Goal: Information Seeking & Learning: Learn about a topic

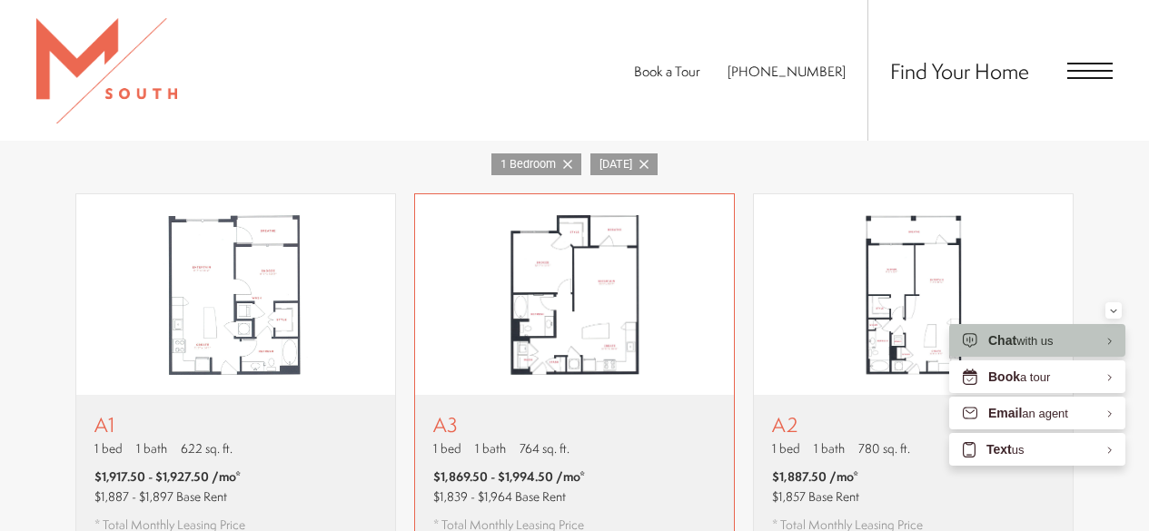
scroll to position [999, 0]
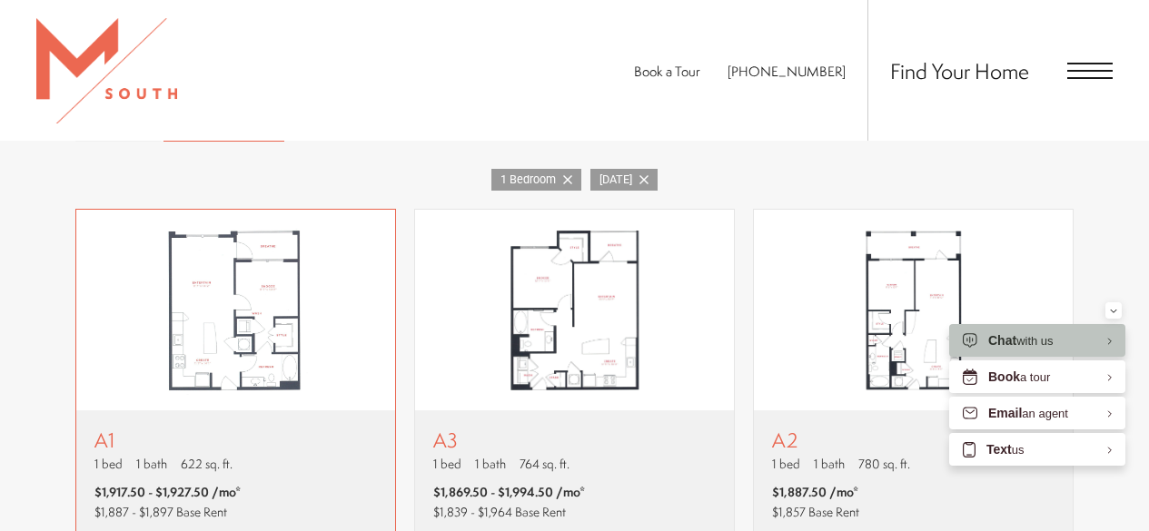
click at [290, 325] on img "View floor plan A1" at bounding box center [235, 310] width 319 height 200
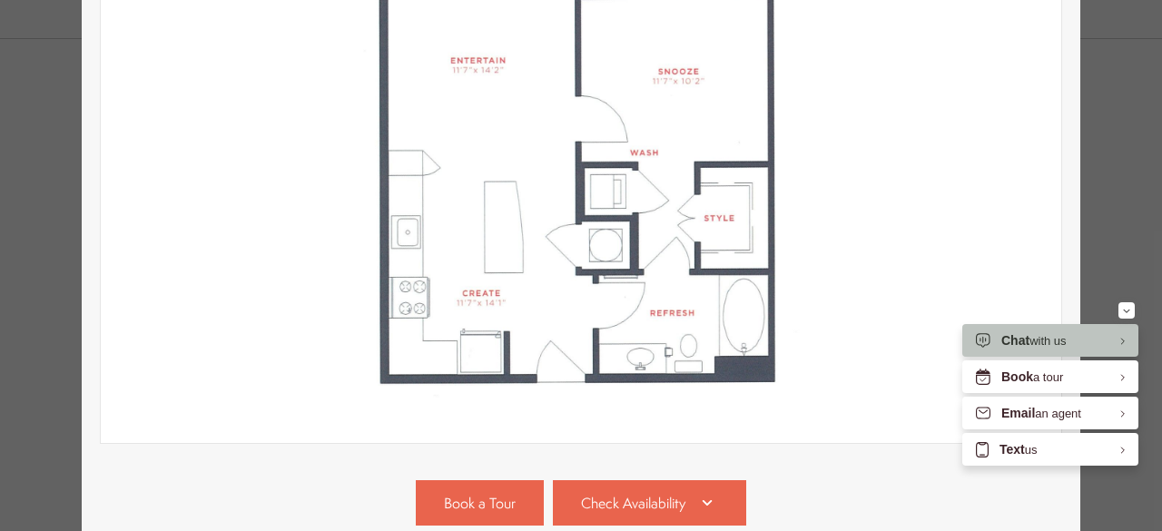
scroll to position [545, 0]
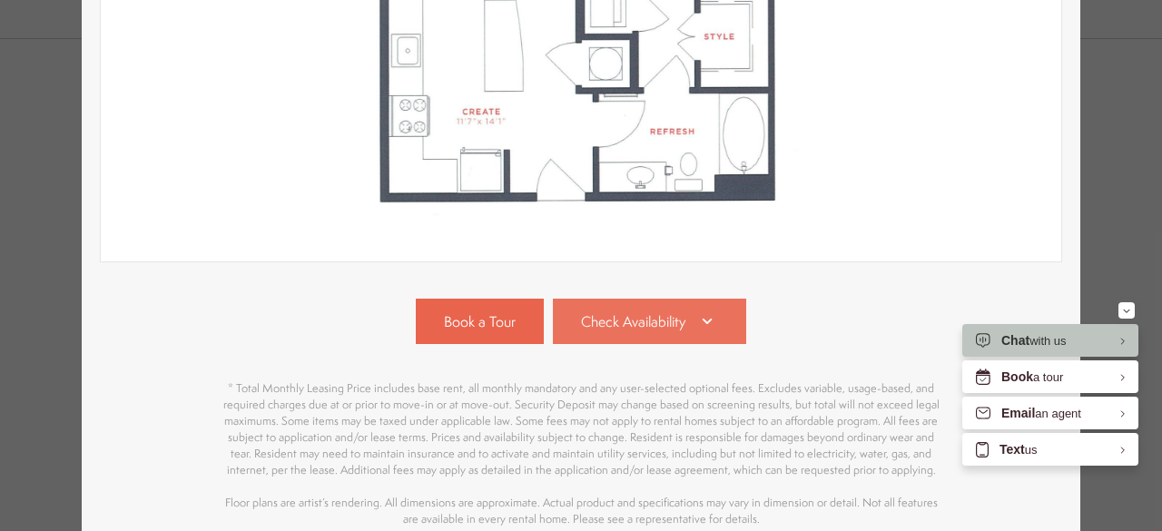
click at [590, 314] on span "Check Availability" at bounding box center [633, 321] width 104 height 21
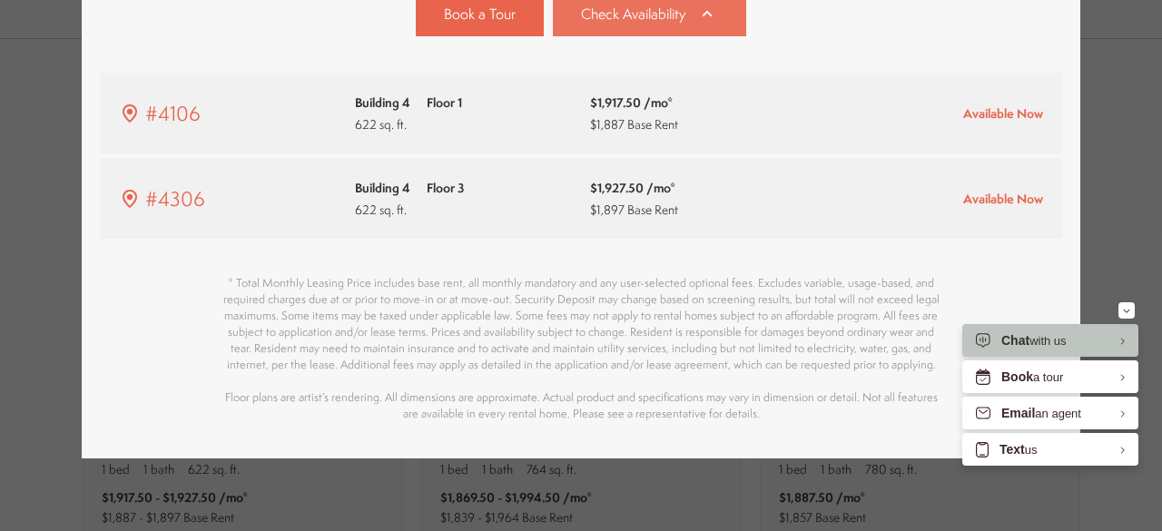
scroll to position [853, 0]
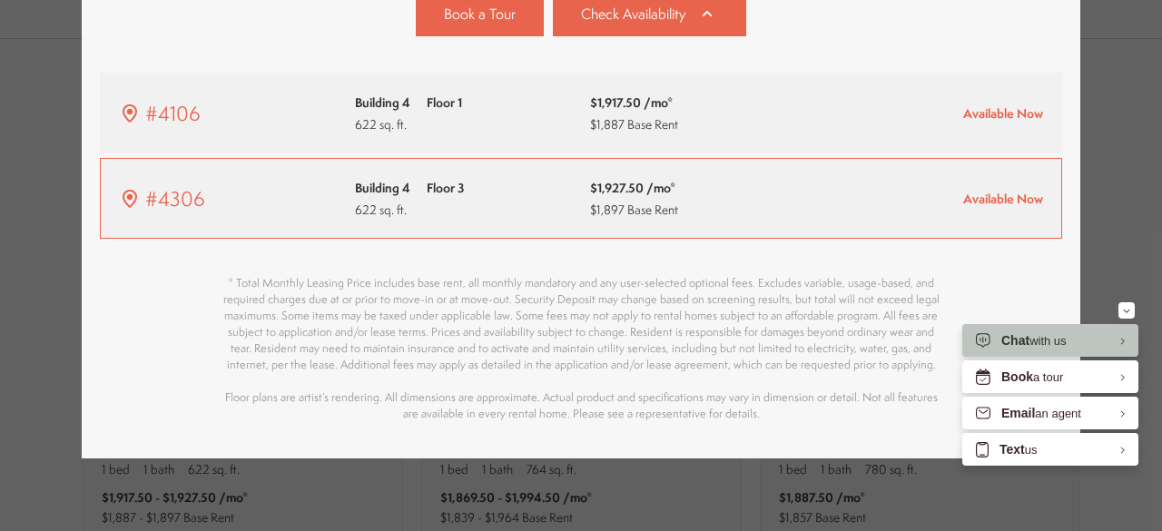
click at [903, 194] on div "Available Now" at bounding box center [935, 199] width 218 height 18
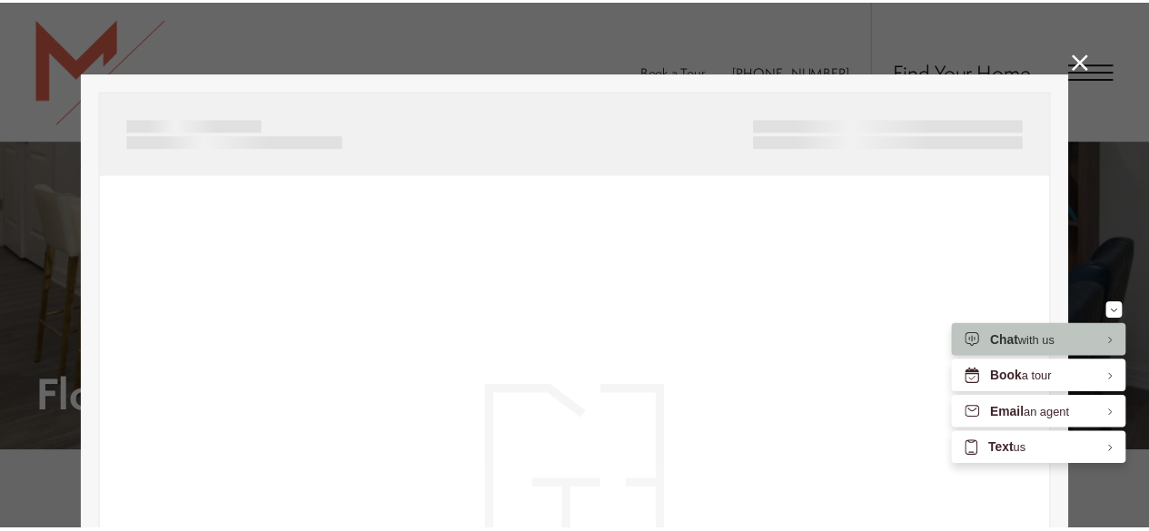
scroll to position [999, 0]
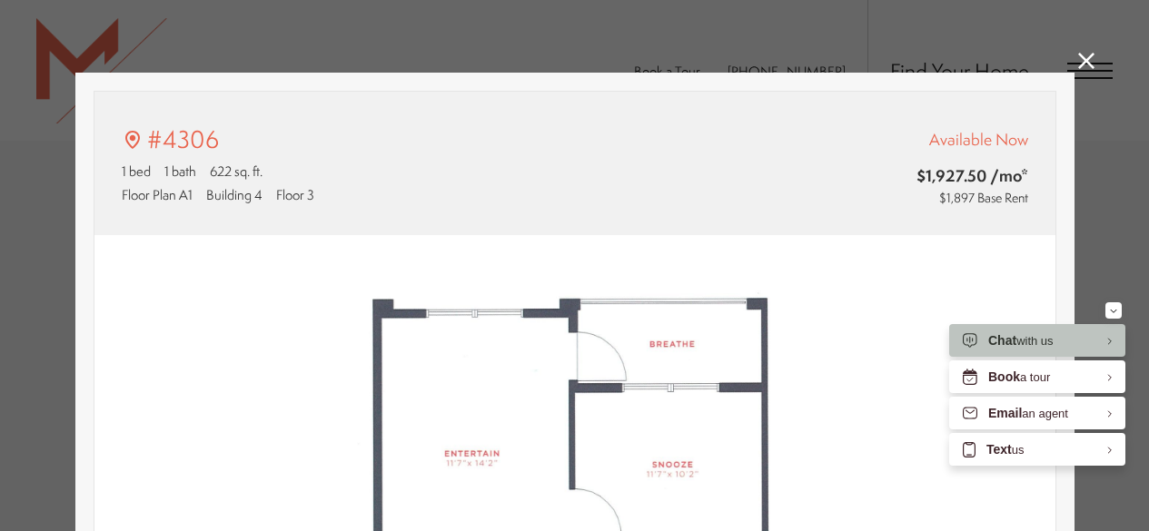
type input "**********"
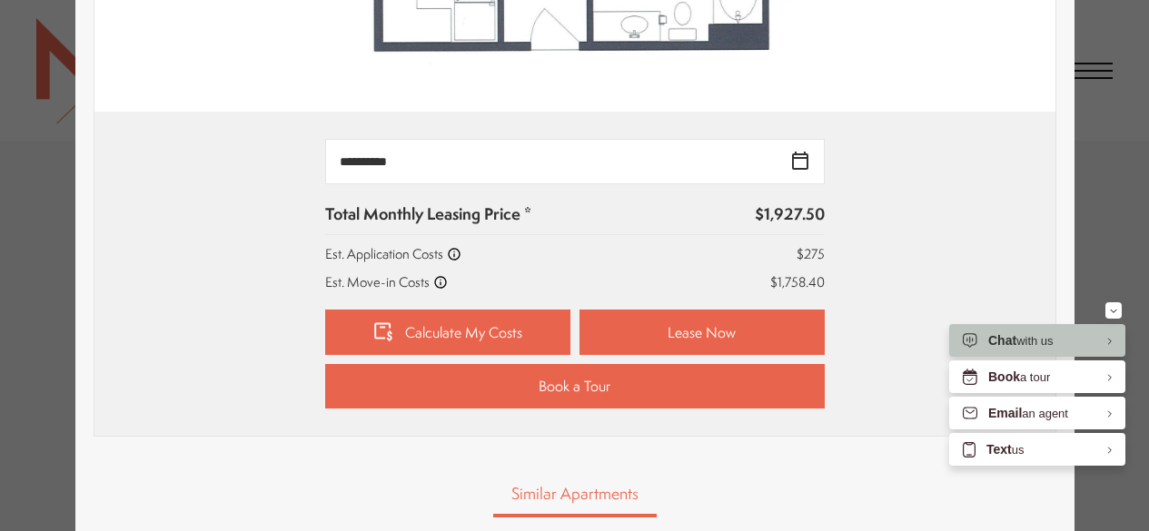
scroll to position [726, 0]
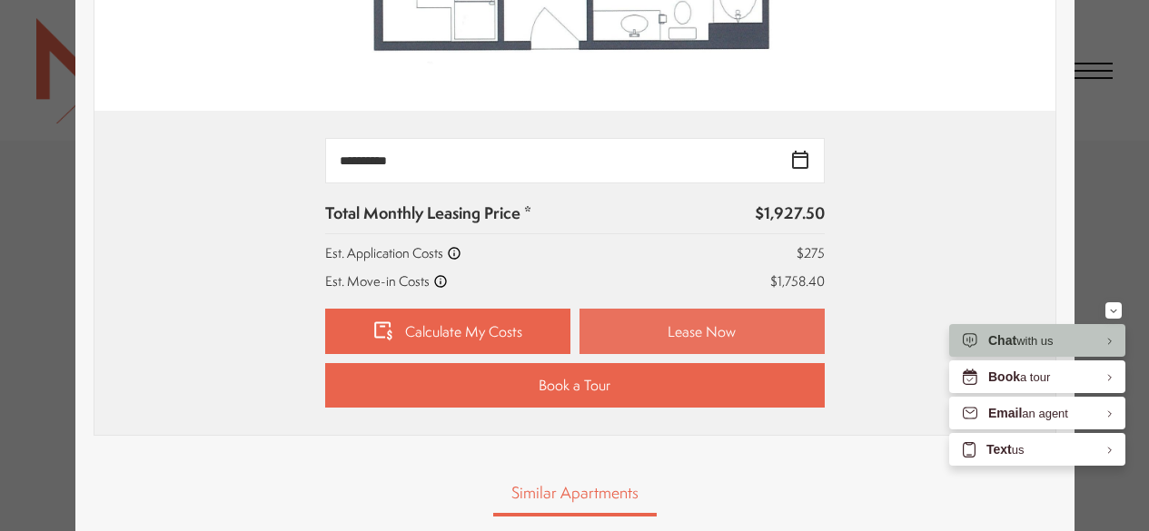
click at [612, 330] on link "Lease Now" at bounding box center [701, 331] width 245 height 45
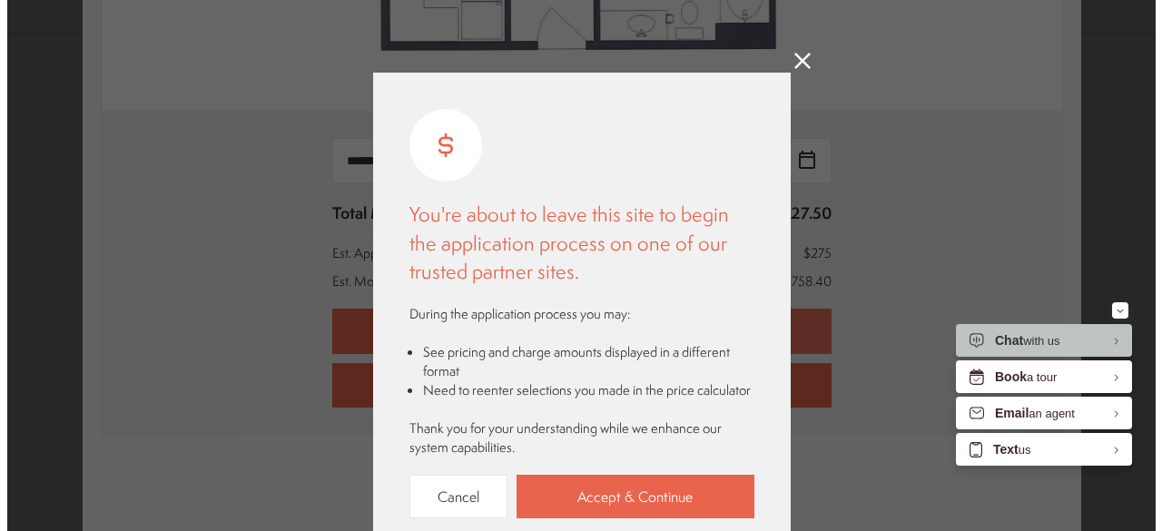
scroll to position [0, 0]
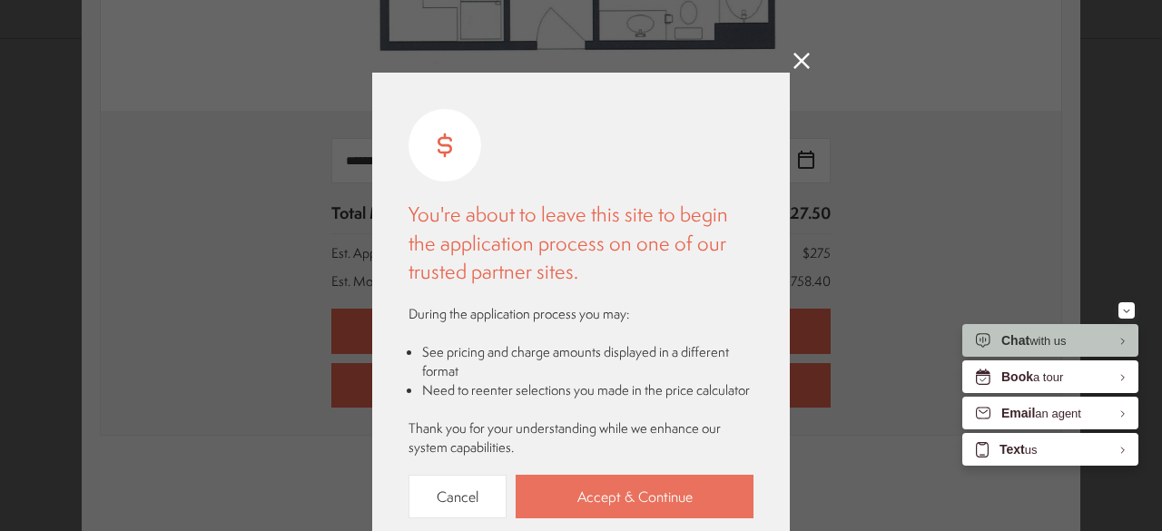
click at [600, 487] on link "Accept & Continue" at bounding box center [635, 497] width 238 height 44
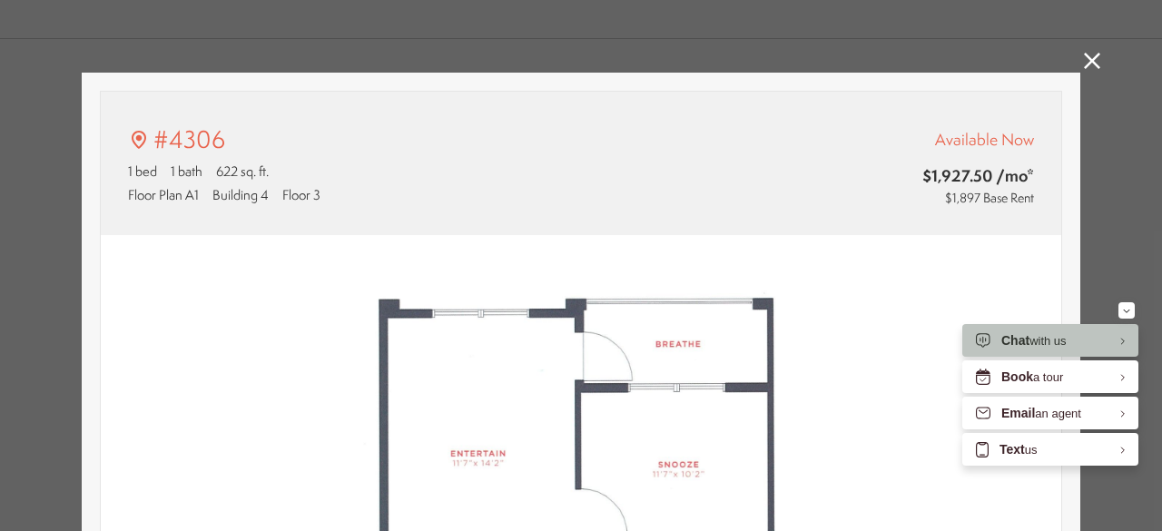
click at [1084, 55] on icon at bounding box center [1092, 61] width 16 height 16
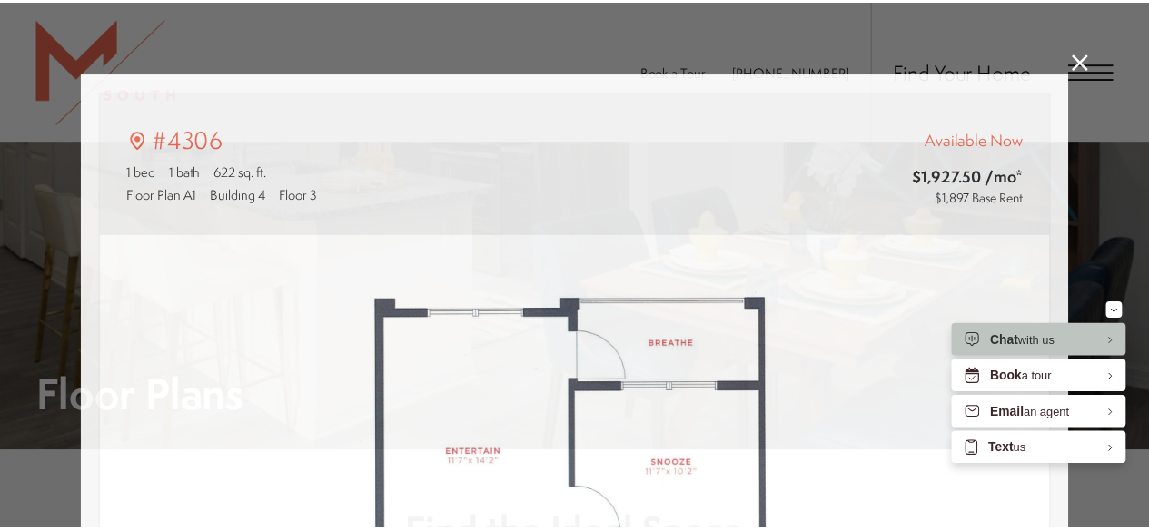
scroll to position [999, 0]
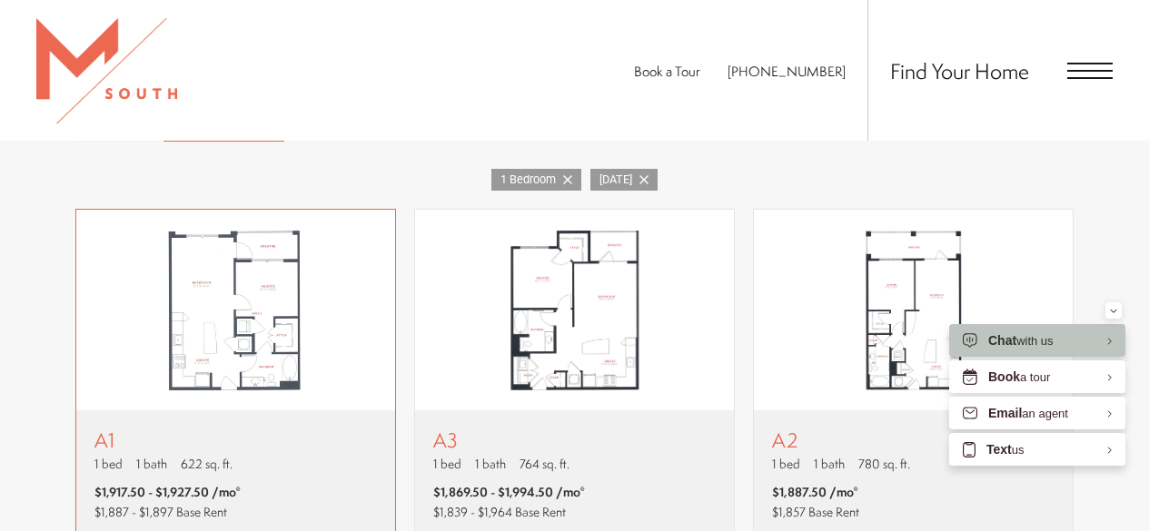
click at [241, 308] on img "View floor plan A1" at bounding box center [235, 310] width 319 height 200
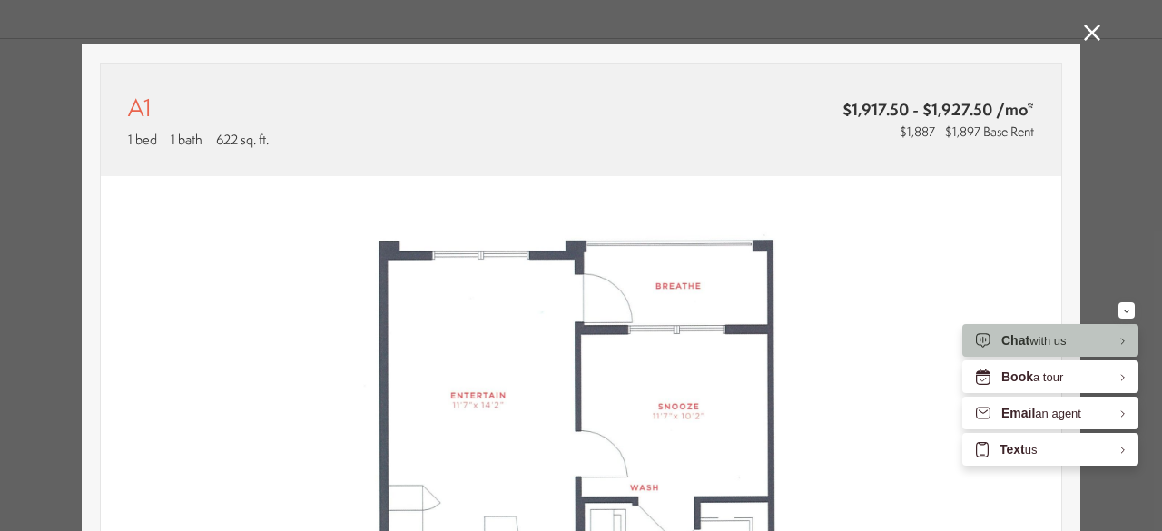
scroll to position [0, 0]
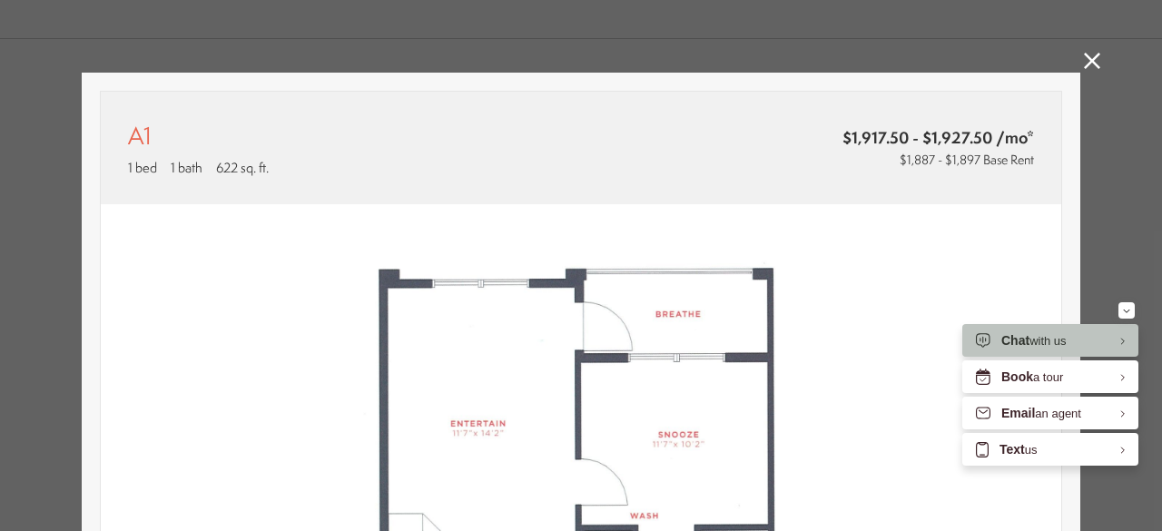
click at [1084, 57] on icon at bounding box center [1092, 61] width 16 height 16
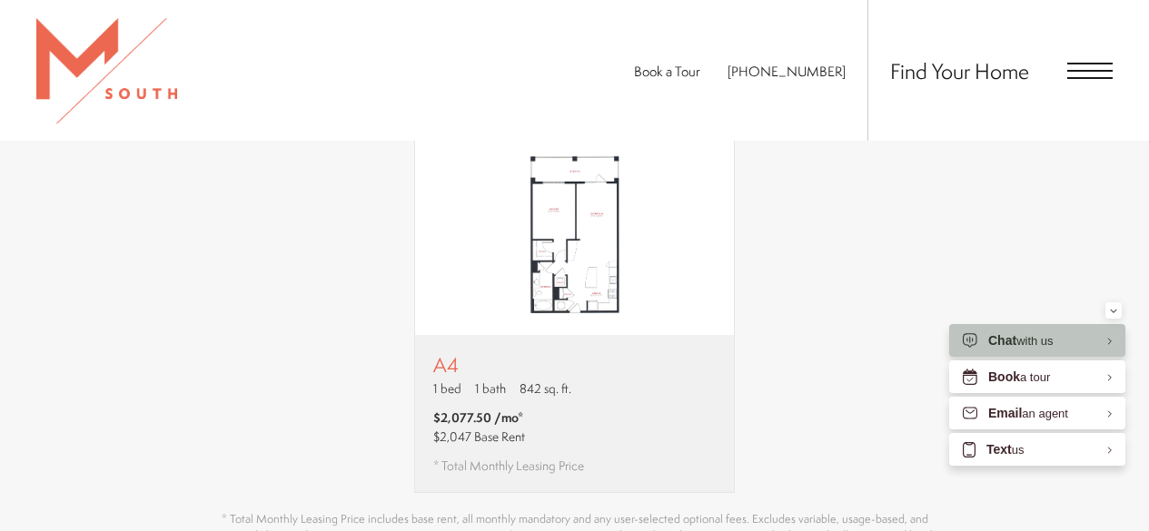
scroll to position [1544, 0]
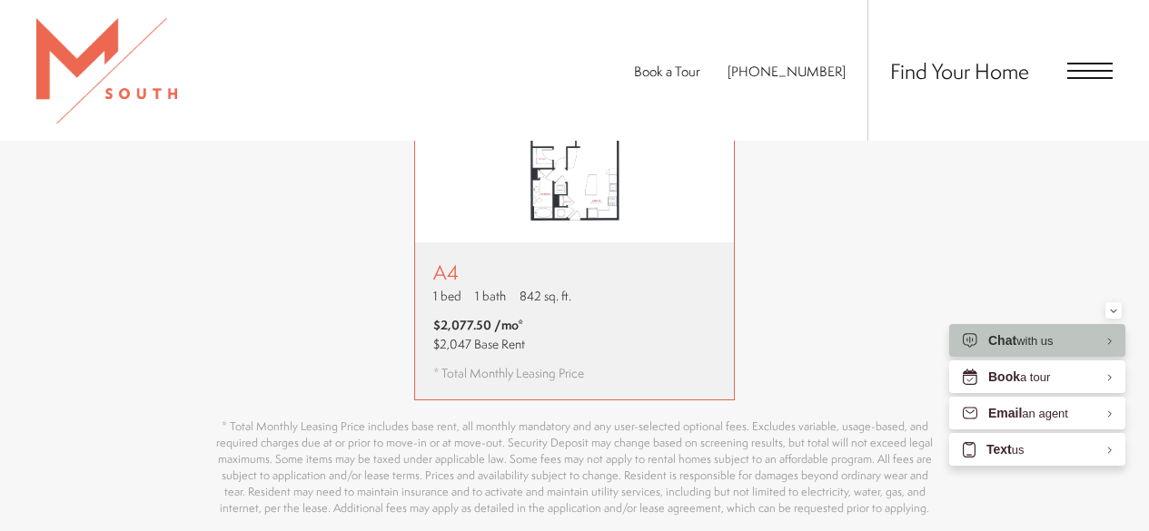
click at [558, 261] on p "A4" at bounding box center [508, 272] width 151 height 23
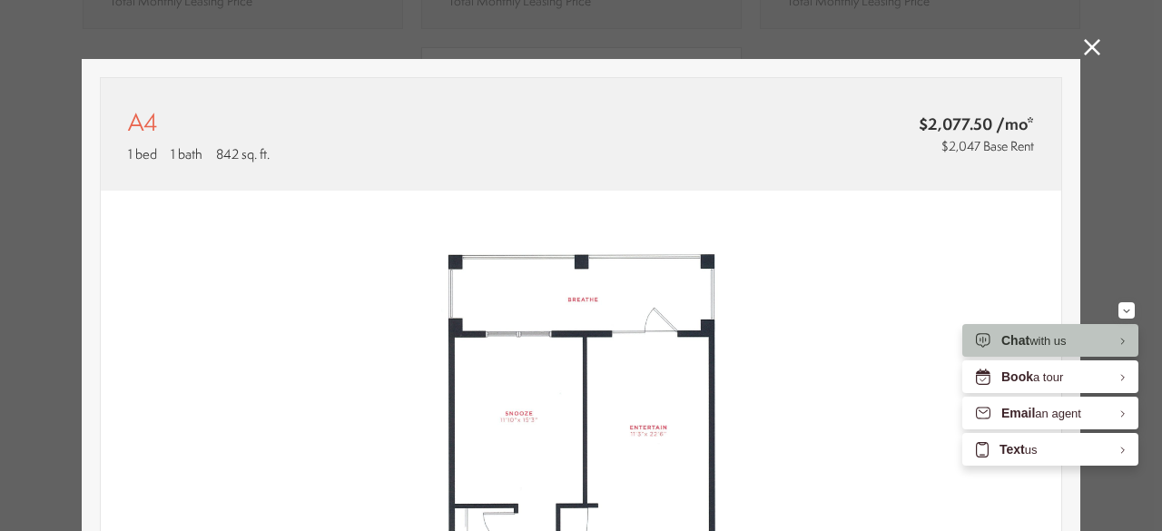
scroll to position [0, 0]
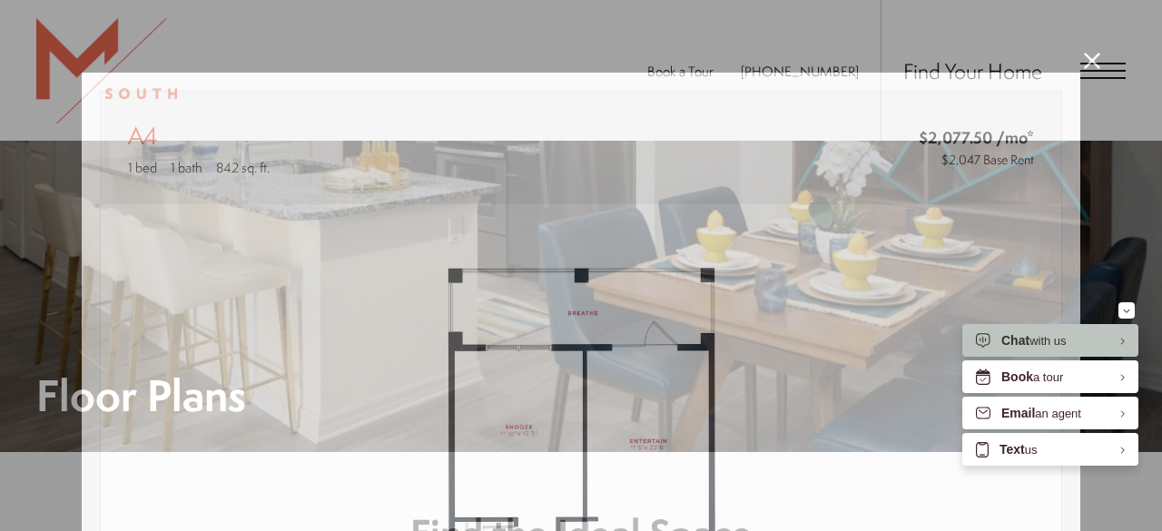
click at [1077, 58] on div "A4 1 bed 1 bath 842 sq. ft. $2,077.50 /mo* $2,047 Base Rent 2D 3D" at bounding box center [581, 265] width 1162 height 531
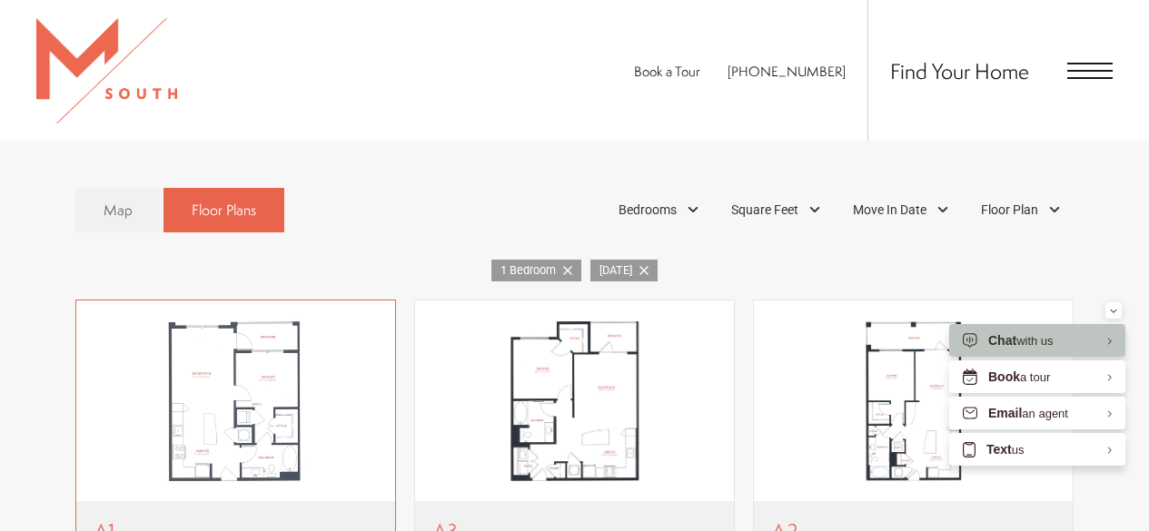
scroll to position [999, 0]
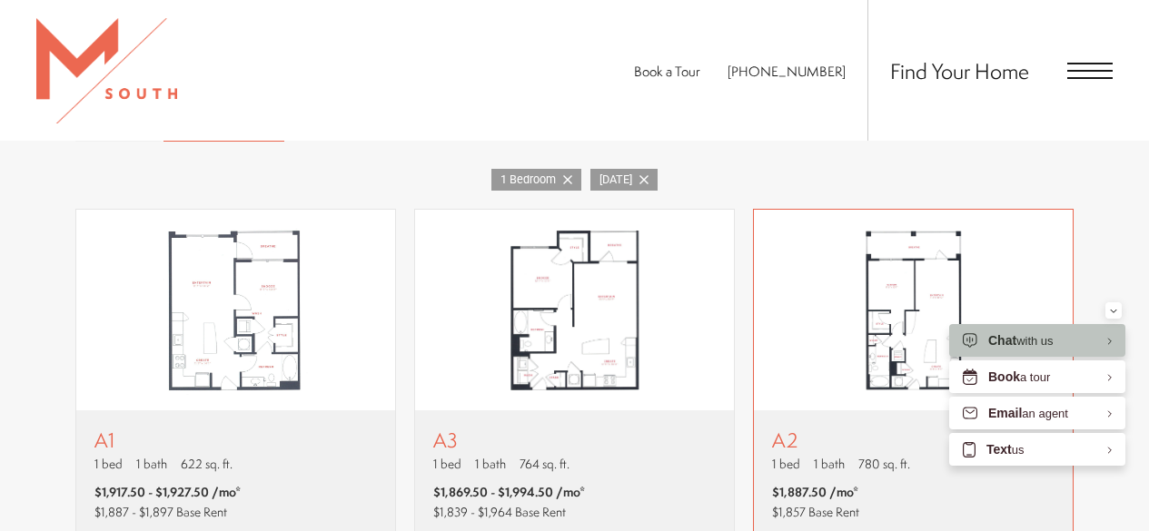
click at [884, 306] on img "View floor plan A2" at bounding box center [913, 310] width 319 height 200
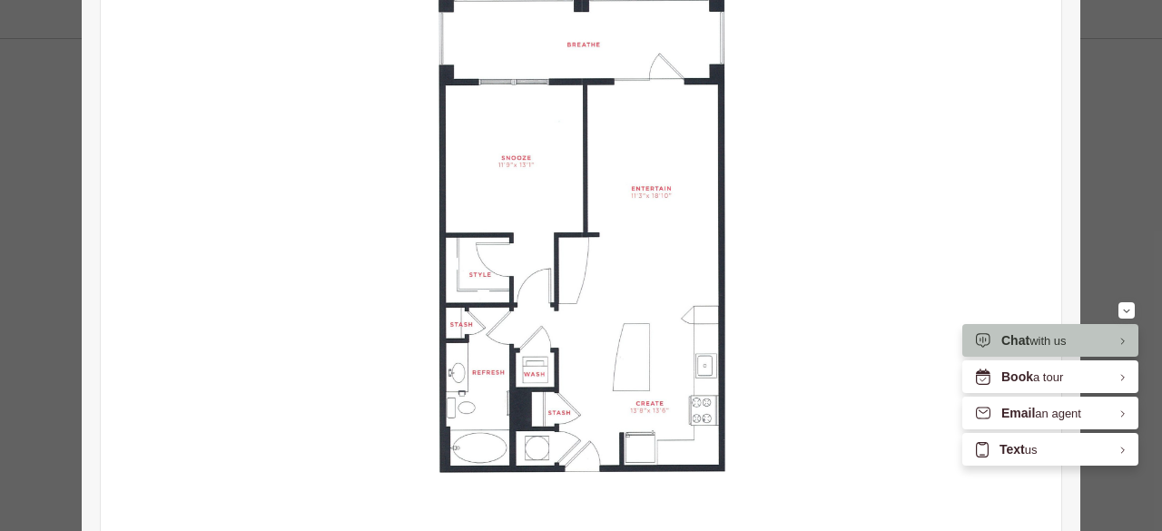
scroll to position [0, 0]
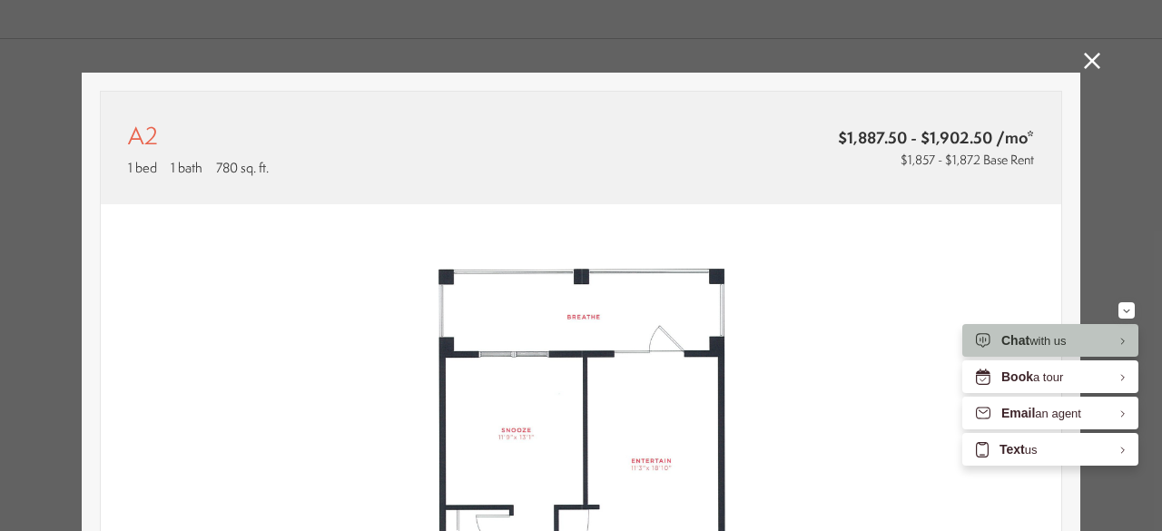
click at [1084, 59] on icon at bounding box center [1092, 61] width 16 height 16
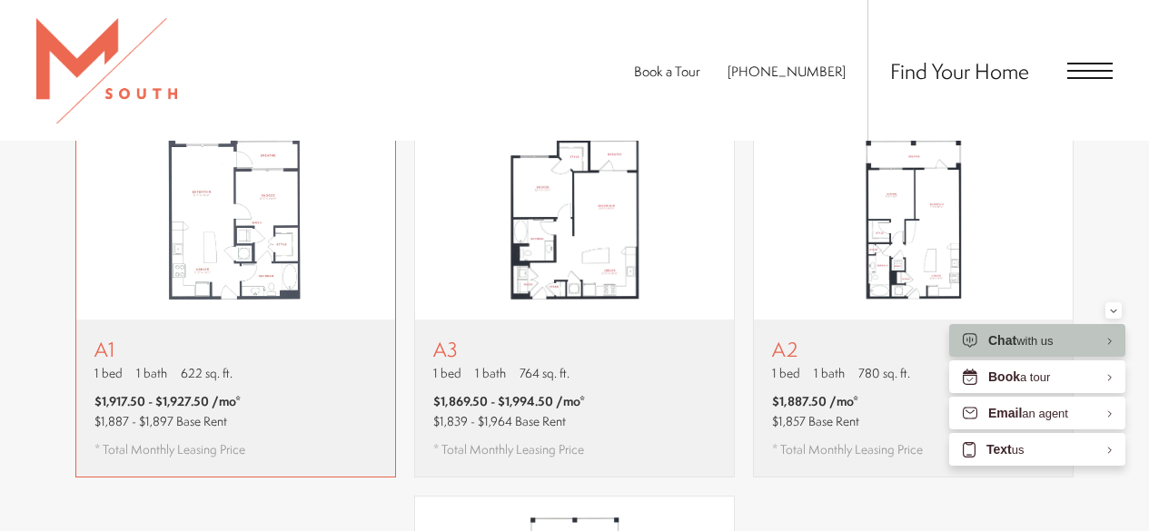
scroll to position [999, 0]
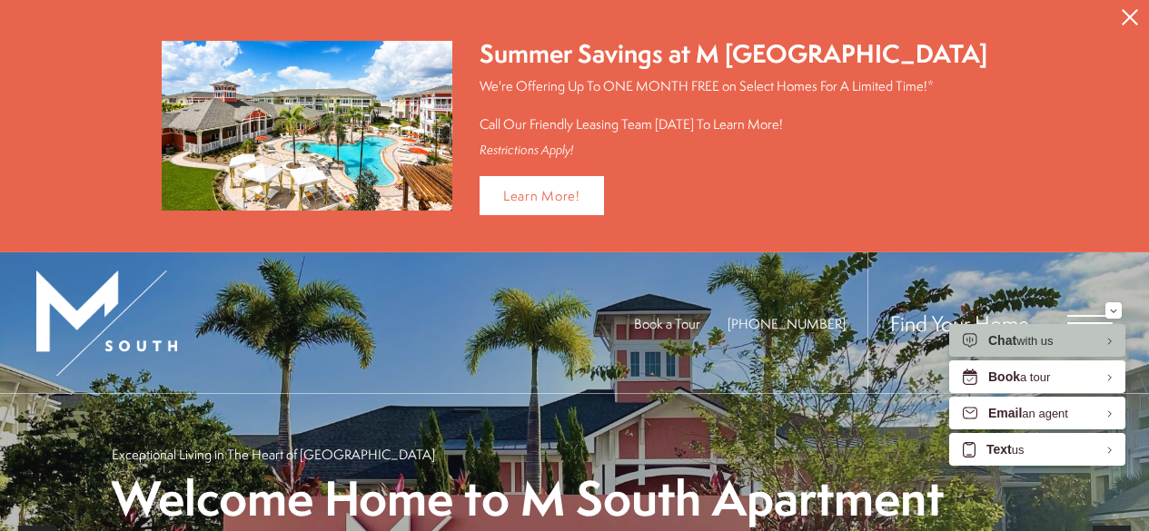
click at [1130, 14] on icon "Close Alert" at bounding box center [1129, 17] width 16 height 16
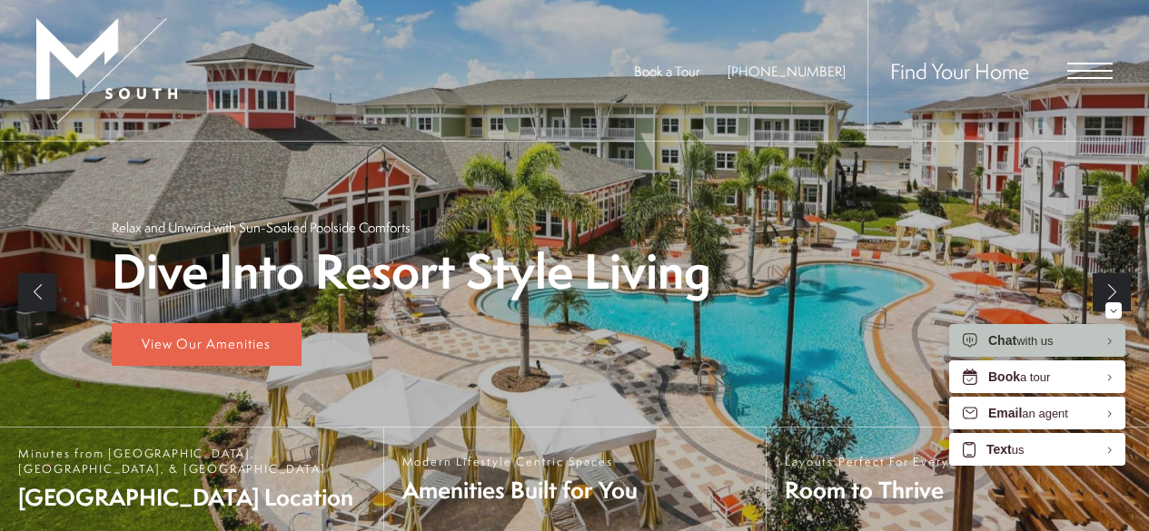
click at [1081, 61] on div "Find Your Home" at bounding box center [989, 70] width 245 height 141
click at [1085, 75] on span "Open Menu" at bounding box center [1089, 71] width 45 height 16
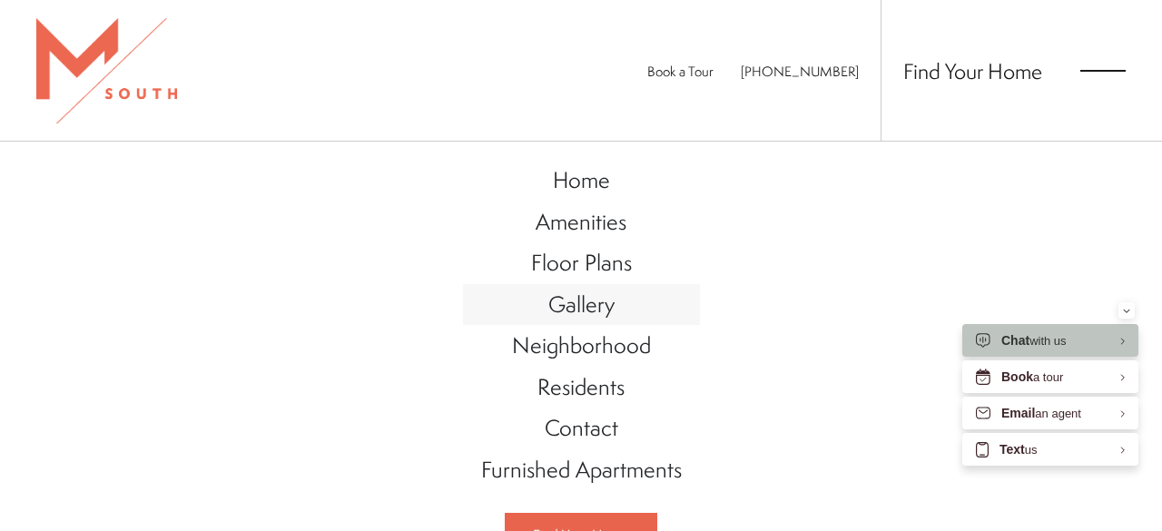
click at [578, 303] on span "Gallery" at bounding box center [581, 304] width 66 height 31
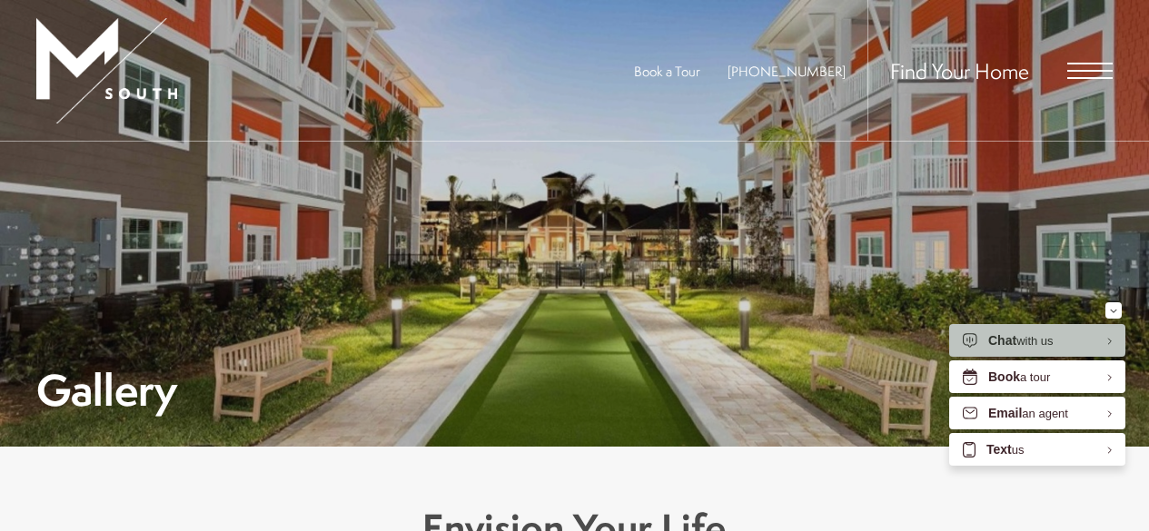
click at [1080, 64] on span "Open Menu" at bounding box center [1089, 64] width 45 height 2
